Goal: Transaction & Acquisition: Purchase product/service

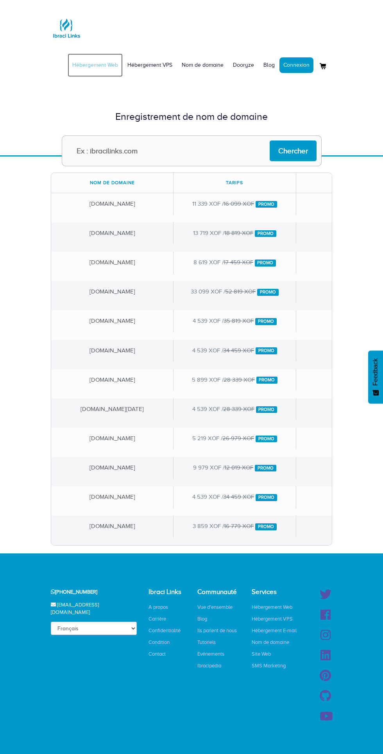
click at [98, 65] on link "Hébergement Web" at bounding box center [95, 64] width 55 height 23
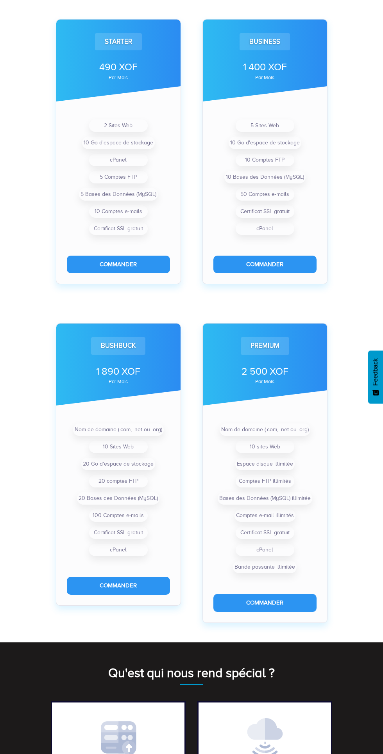
scroll to position [315, 0]
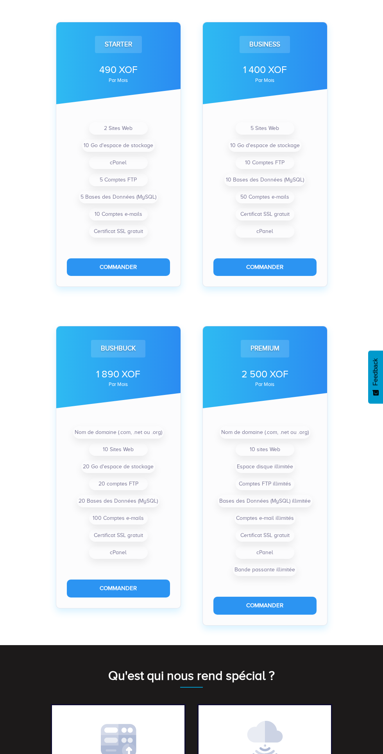
click at [261, 498] on li "Bases des Données (MySQL) illimitée" at bounding box center [264, 501] width 94 height 12
click at [258, 609] on button "Commander" at bounding box center [264, 606] width 103 height 18
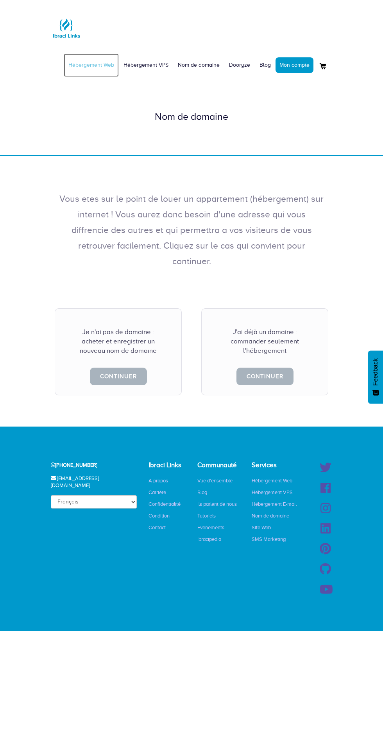
click at [89, 65] on link "Hébergement Web" at bounding box center [91, 64] width 55 height 23
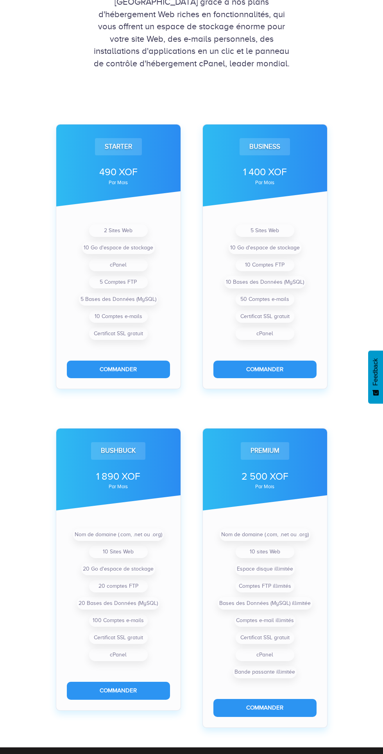
scroll to position [214, 0]
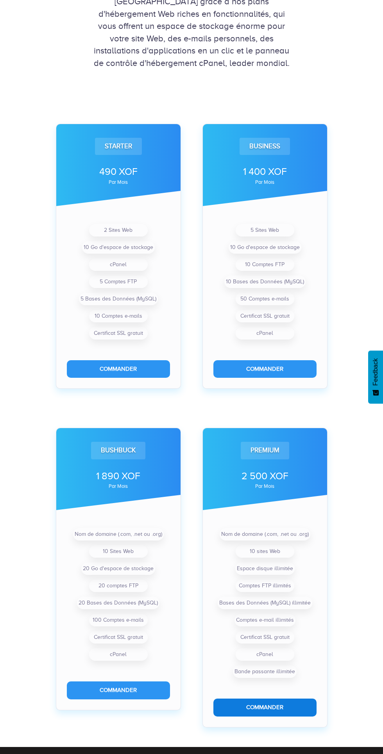
click at [273, 704] on button "Commander" at bounding box center [264, 708] width 103 height 18
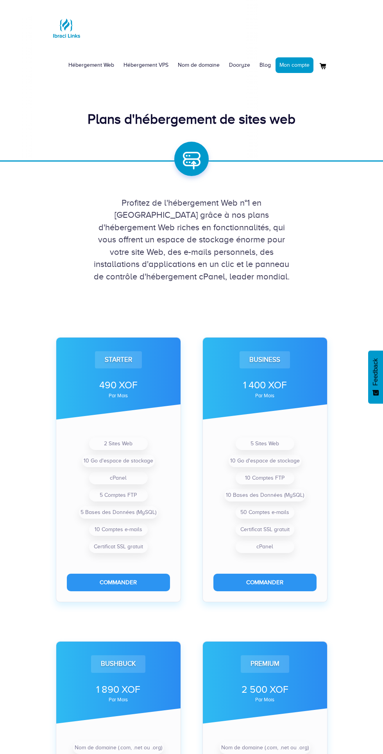
click at [254, 680] on div "2 500 XOF par mois" at bounding box center [264, 691] width 103 height 24
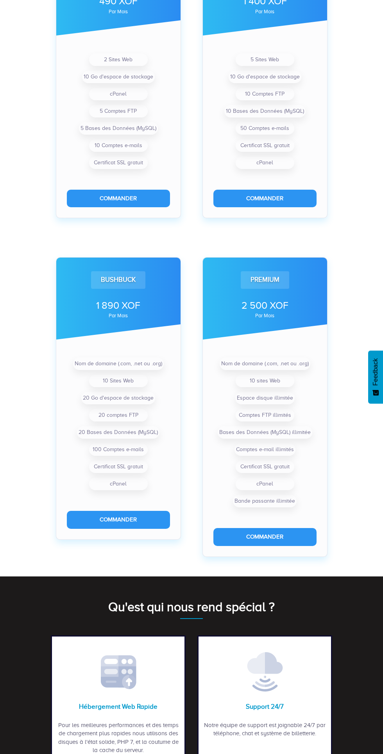
scroll to position [392, 0]
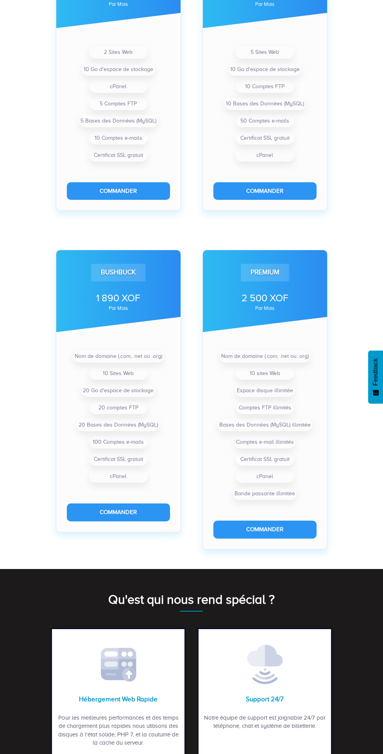
click at [253, 272] on div "Premium" at bounding box center [264, 272] width 48 height 17
click at [263, 529] on button "Commander" at bounding box center [264, 530] width 103 height 18
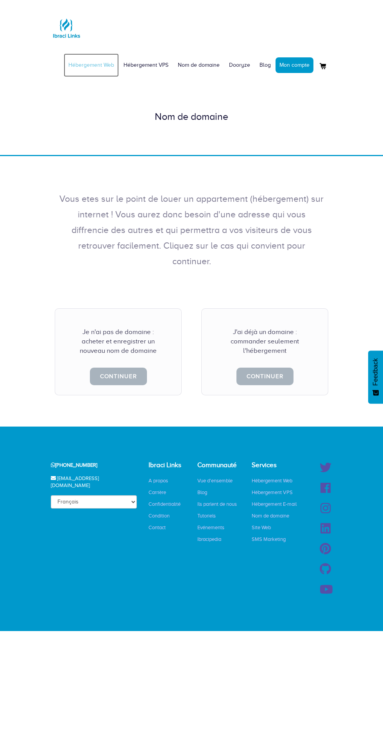
click at [97, 65] on link "Hébergement Web" at bounding box center [91, 64] width 55 height 23
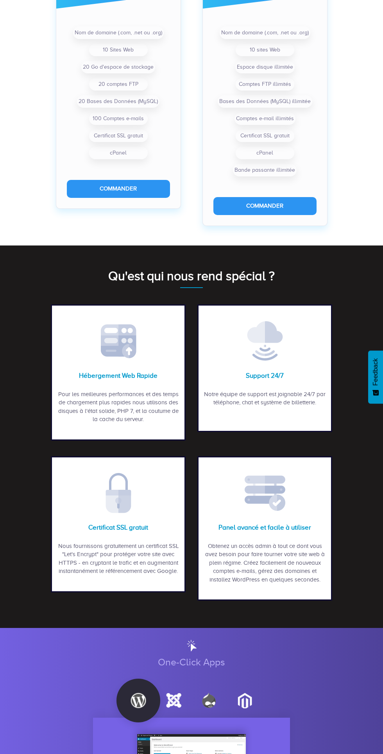
scroll to position [719, 0]
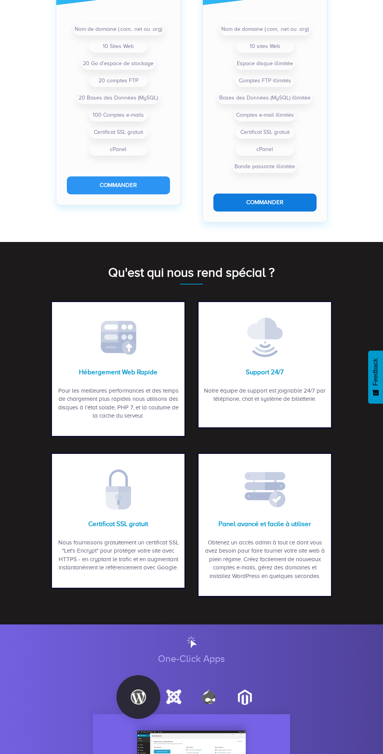
click at [256, 203] on button "Commander" at bounding box center [264, 203] width 103 height 18
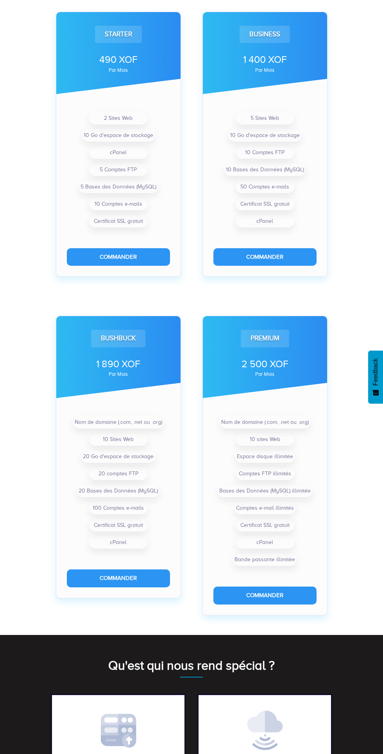
scroll to position [333, 0]
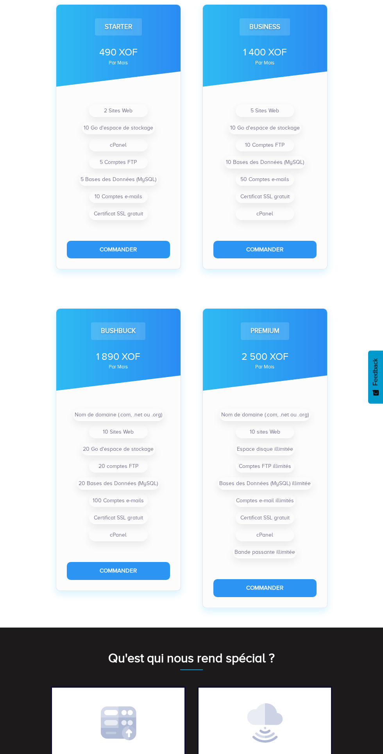
click at [264, 430] on li "10 sites Web" at bounding box center [264, 432] width 59 height 12
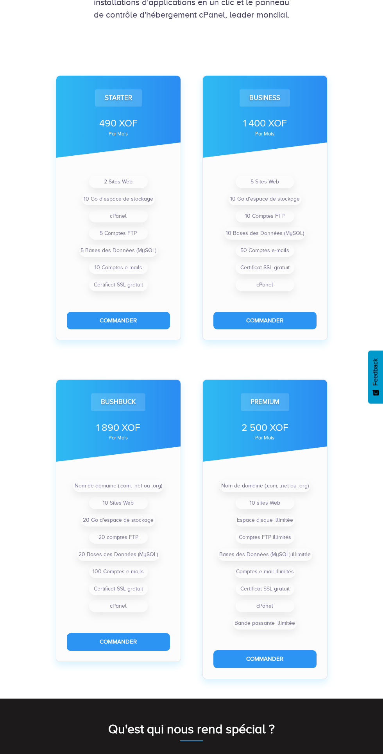
scroll to position [0, 0]
